Goal: Answer question/provide support

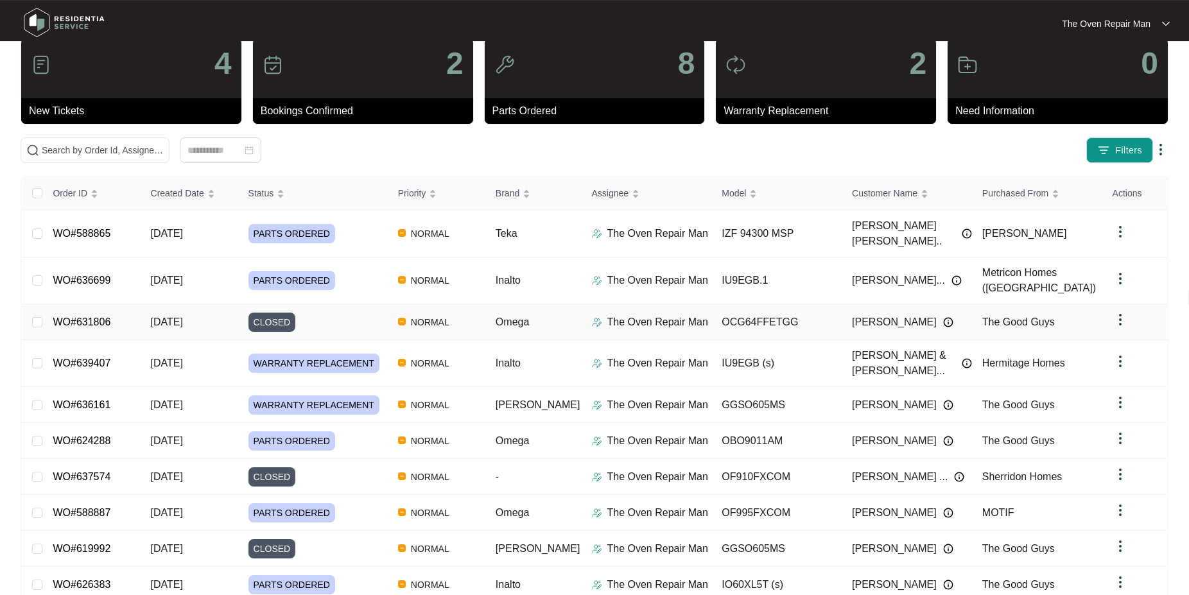
scroll to position [65, 0]
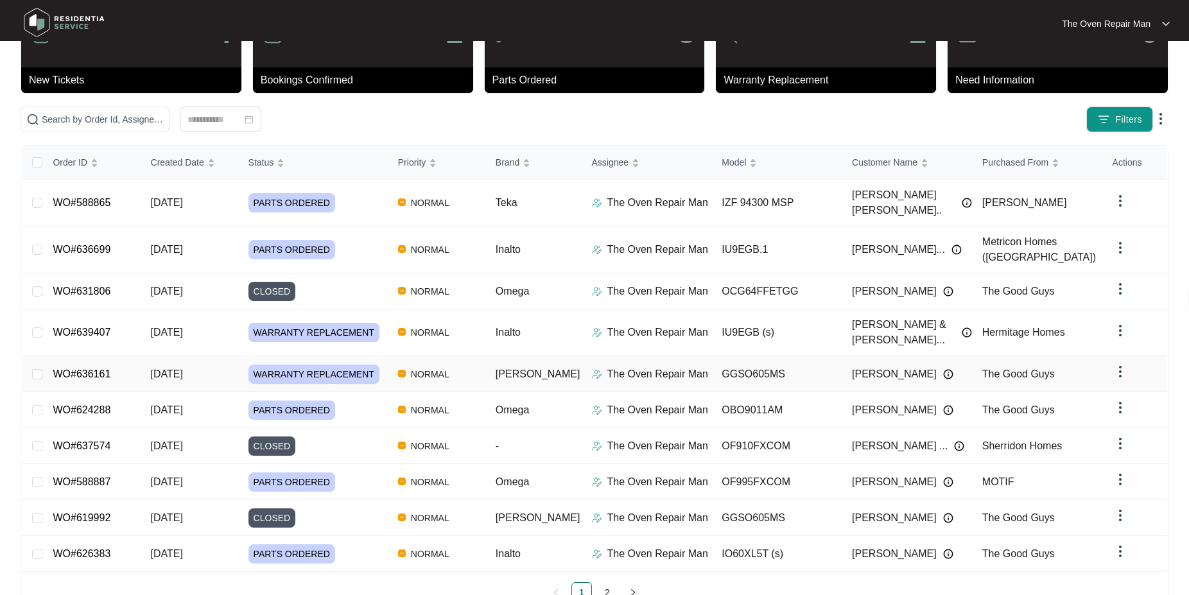
click at [87, 369] on link "WO#636161" at bounding box center [82, 374] width 58 height 11
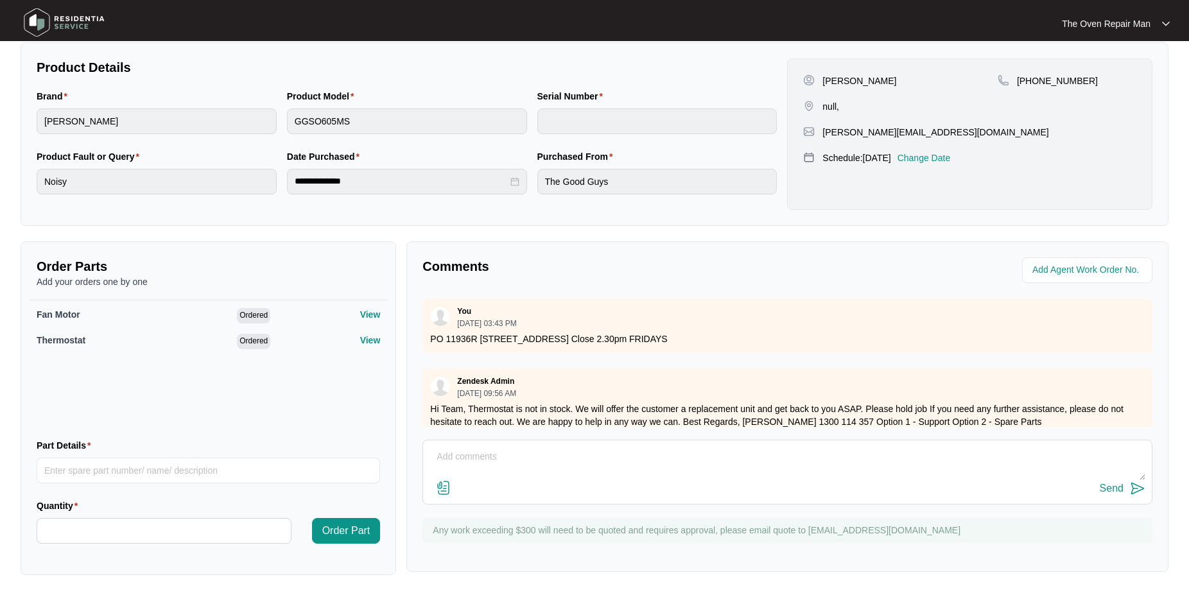
scroll to position [20, 0]
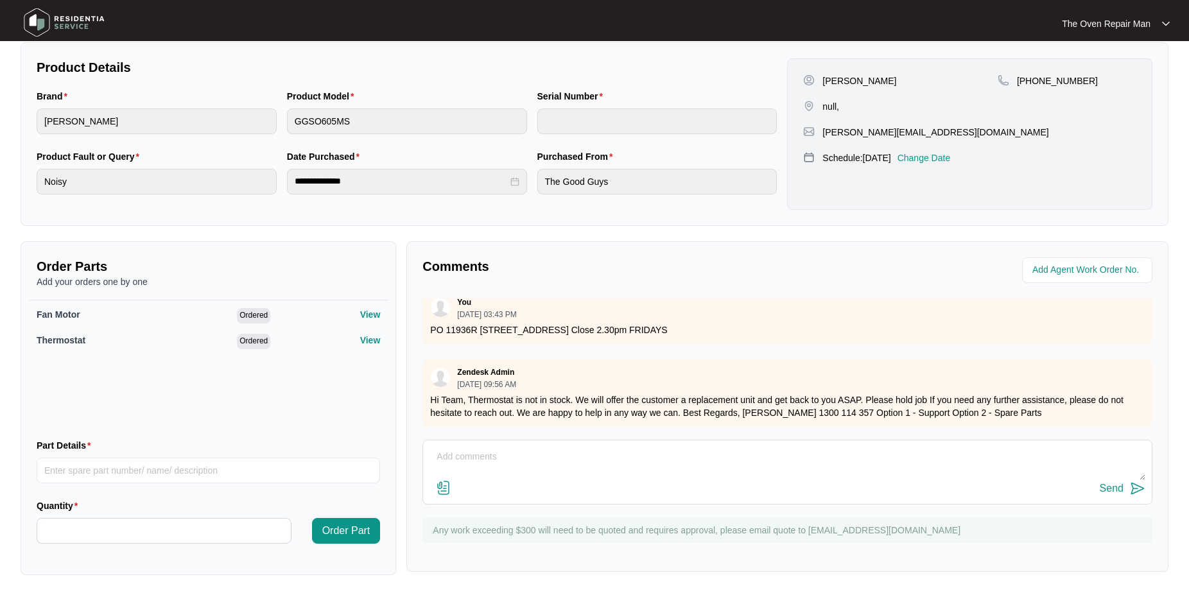
click at [512, 453] on textarea at bounding box center [788, 463] width 716 height 33
click at [433, 469] on textarea "Good Afternoon Can you advise if you are going ahead with a" at bounding box center [788, 463] width 716 height 33
click at [625, 470] on textarea "Good Afternoon Can you advise if you are going ahead with a" at bounding box center [788, 463] width 716 height 33
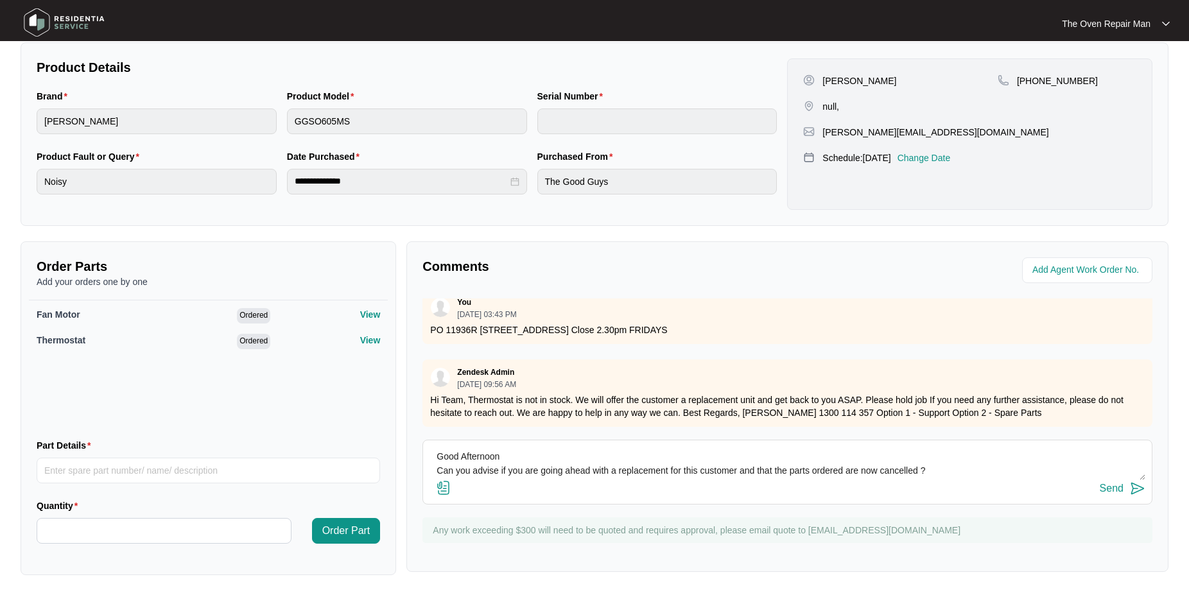
scroll to position [12, 0]
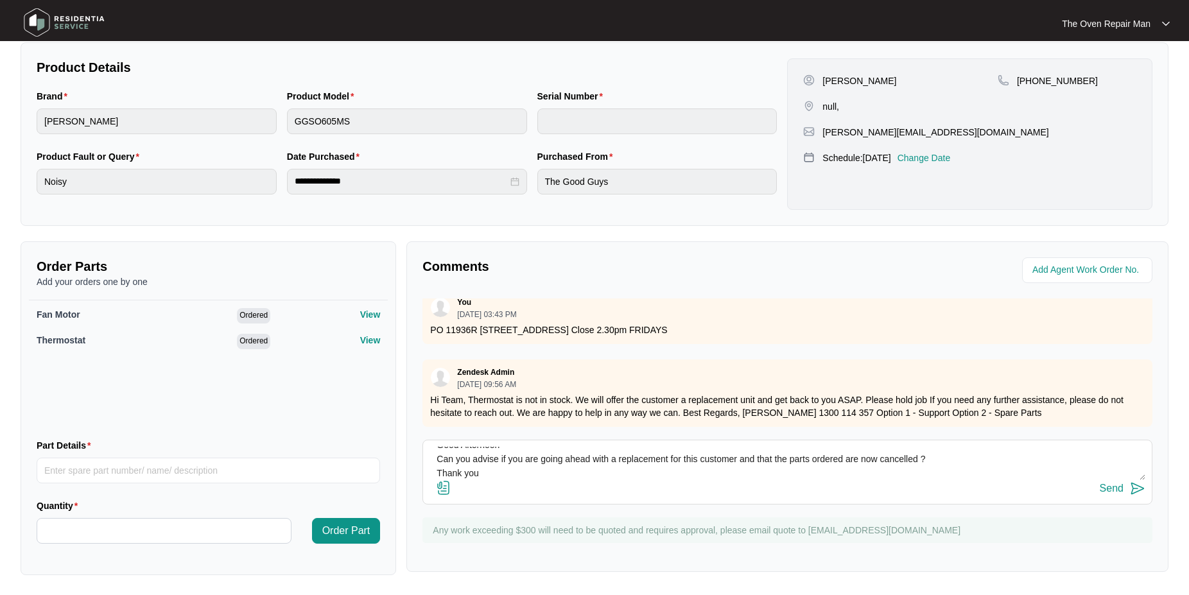
type textarea "Good Afternoon Can you advise if you are going ahead with a replacement for thi…"
click at [1135, 491] on img at bounding box center [1137, 488] width 15 height 15
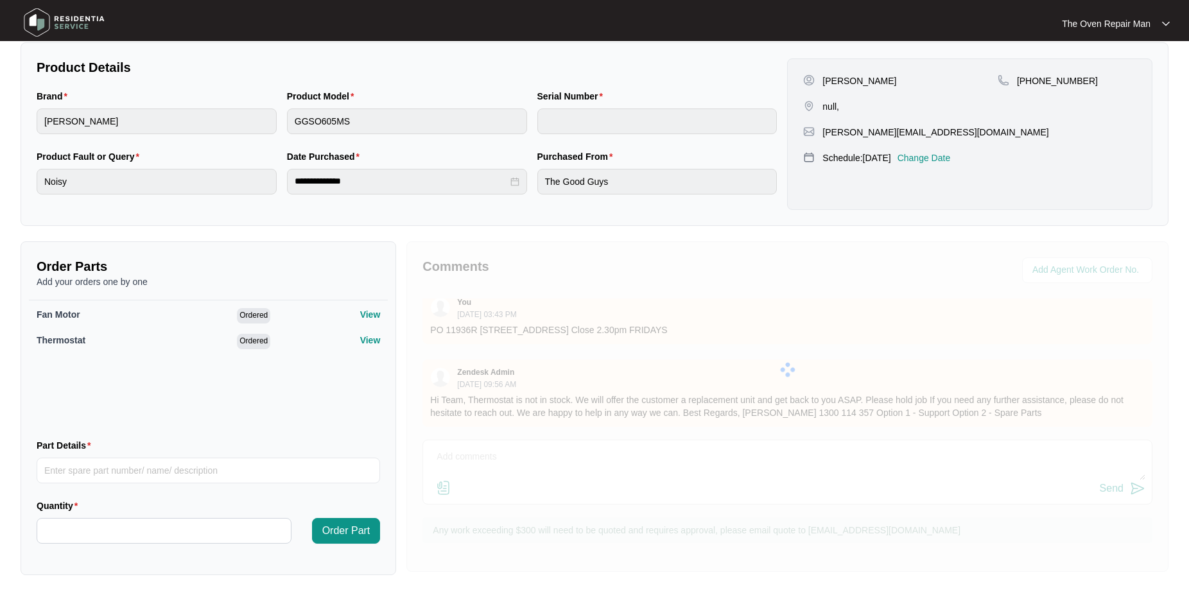
scroll to position [0, 0]
